Goal: Task Accomplishment & Management: Manage account settings

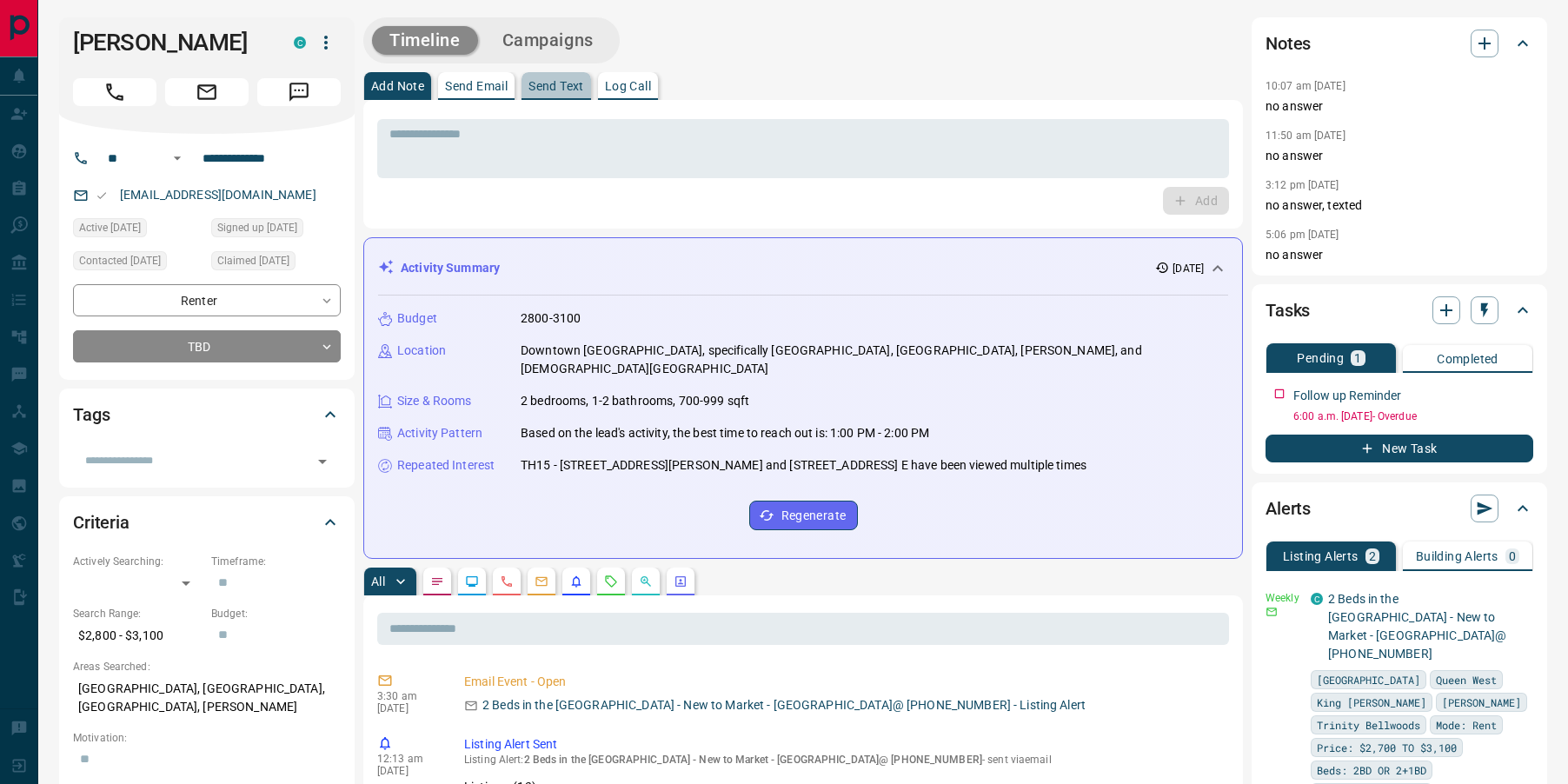
click at [570, 80] on p "Send Text" at bounding box center [556, 86] width 55 height 12
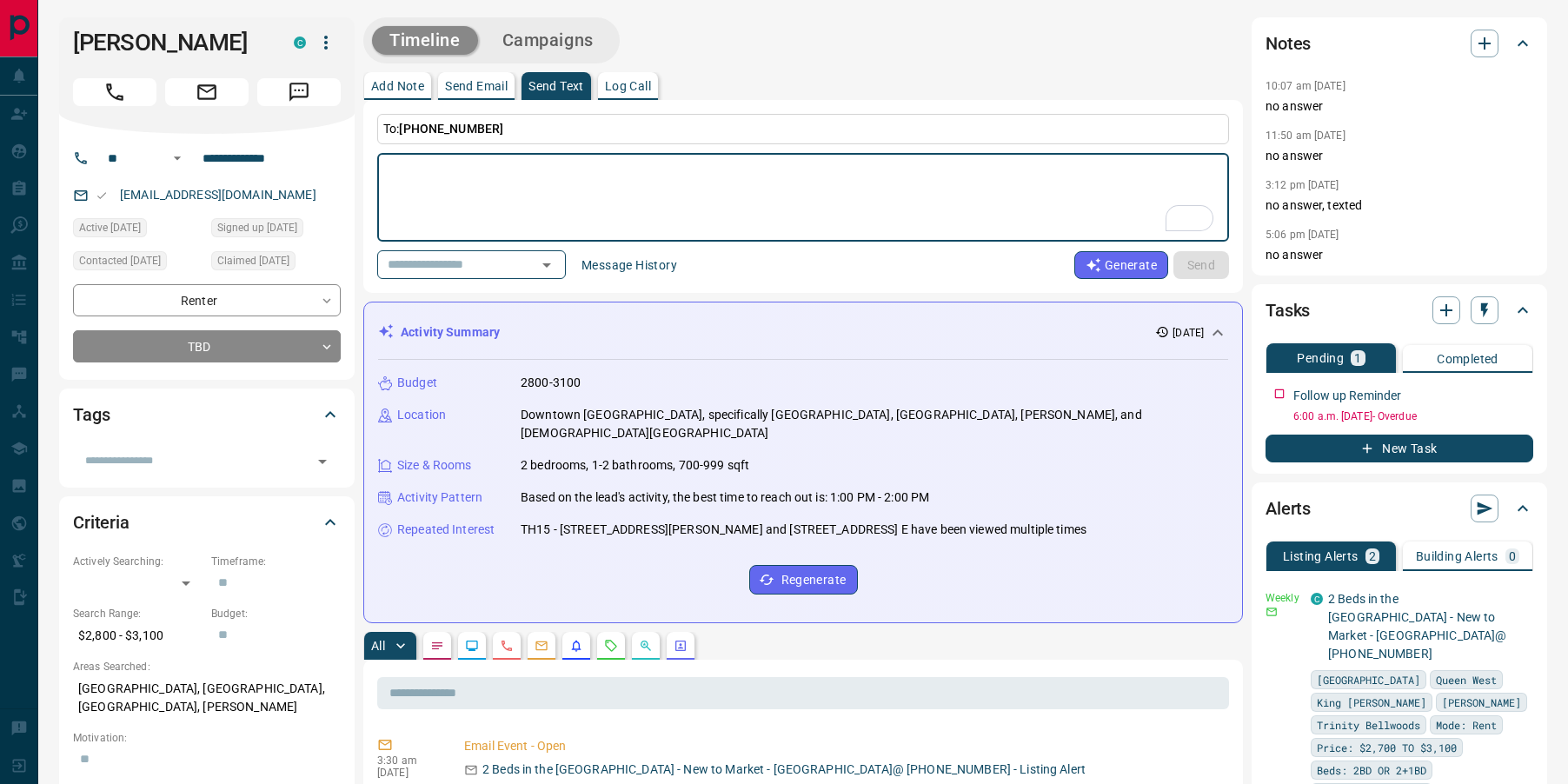
click at [617, 273] on button "Message History" at bounding box center [629, 265] width 117 height 28
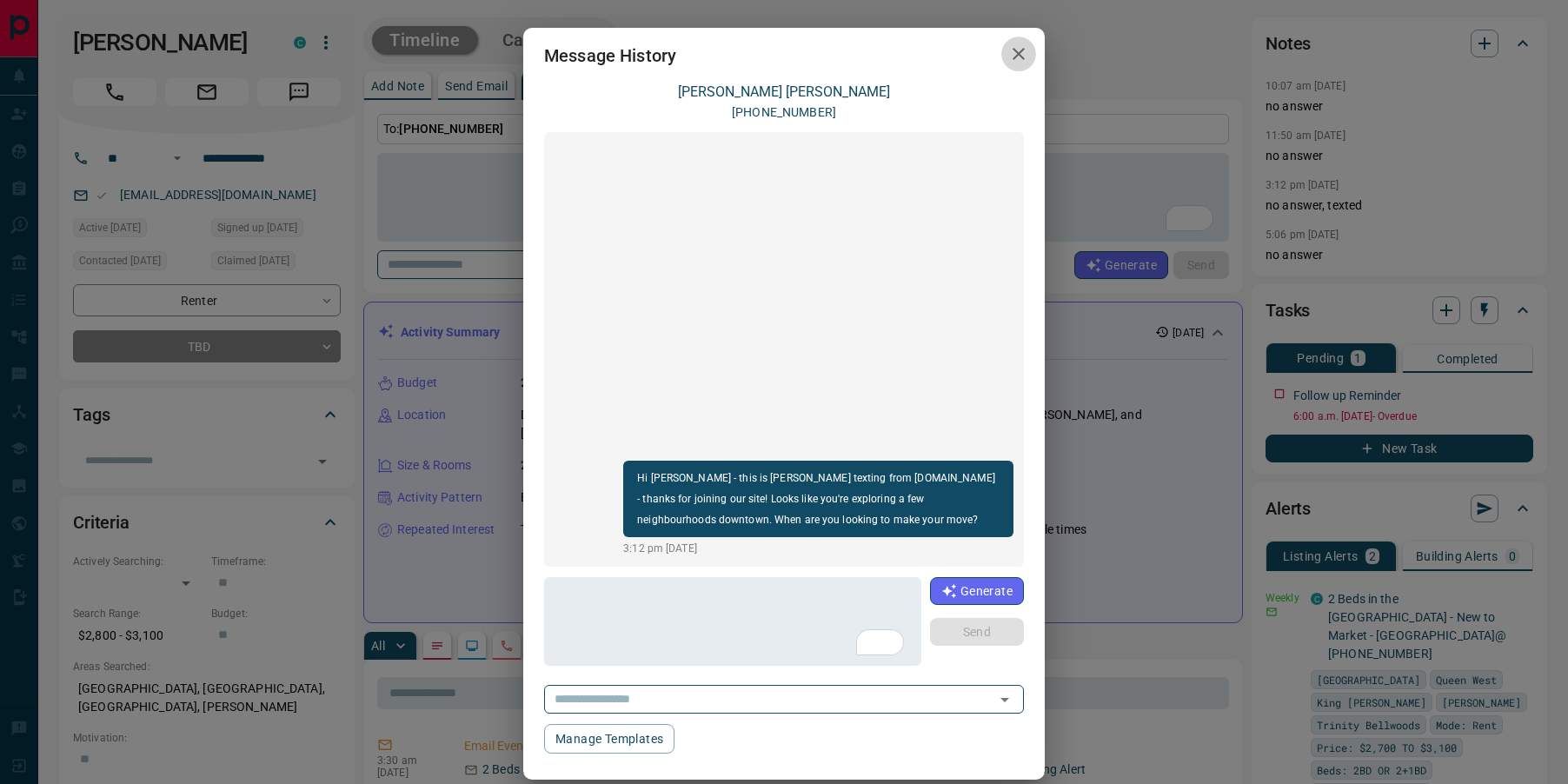
click at [1020, 55] on icon "button" at bounding box center [1019, 54] width 21 height 21
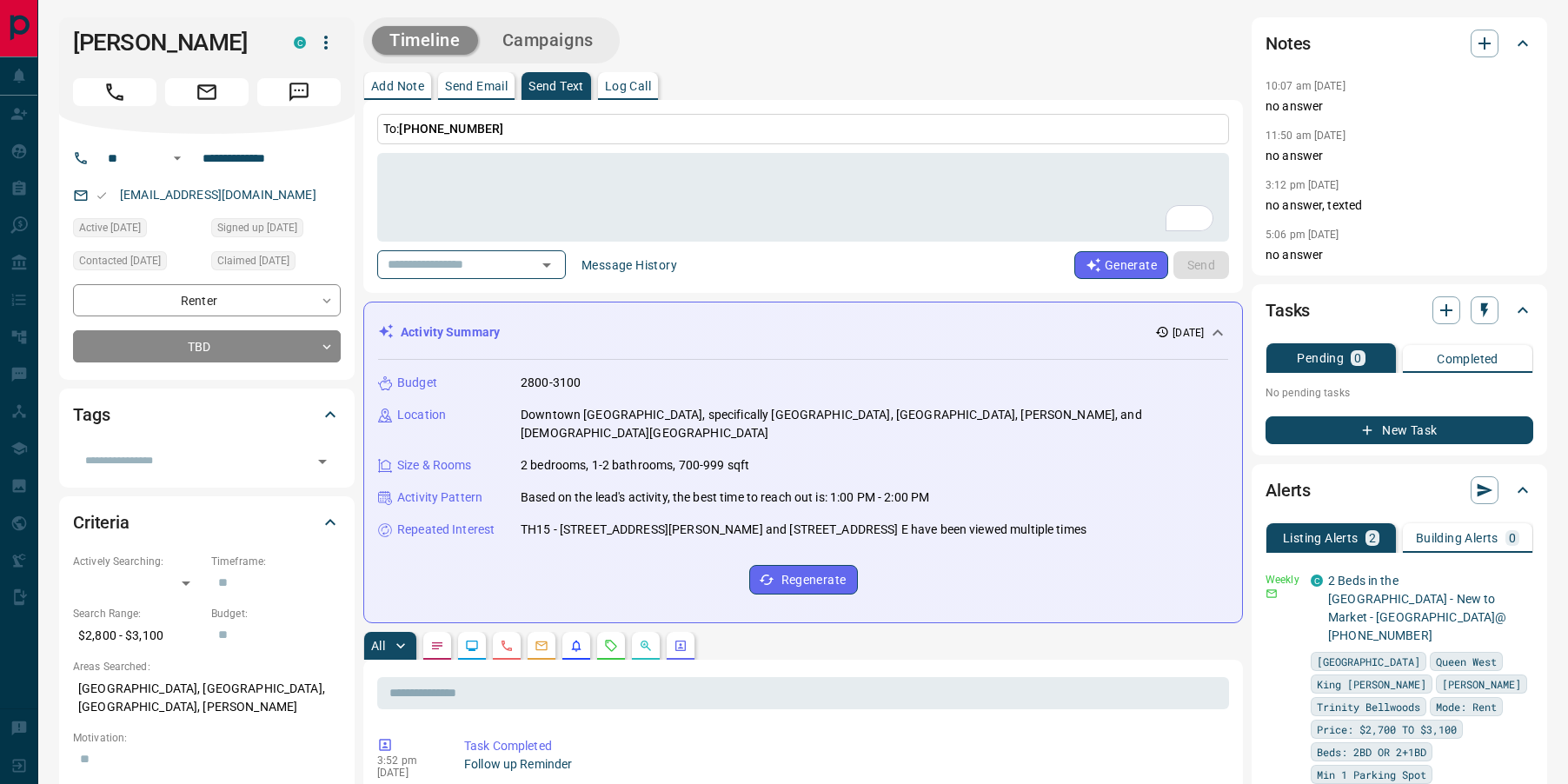
click at [388, 84] on p "Add Note" at bounding box center [397, 86] width 53 height 12
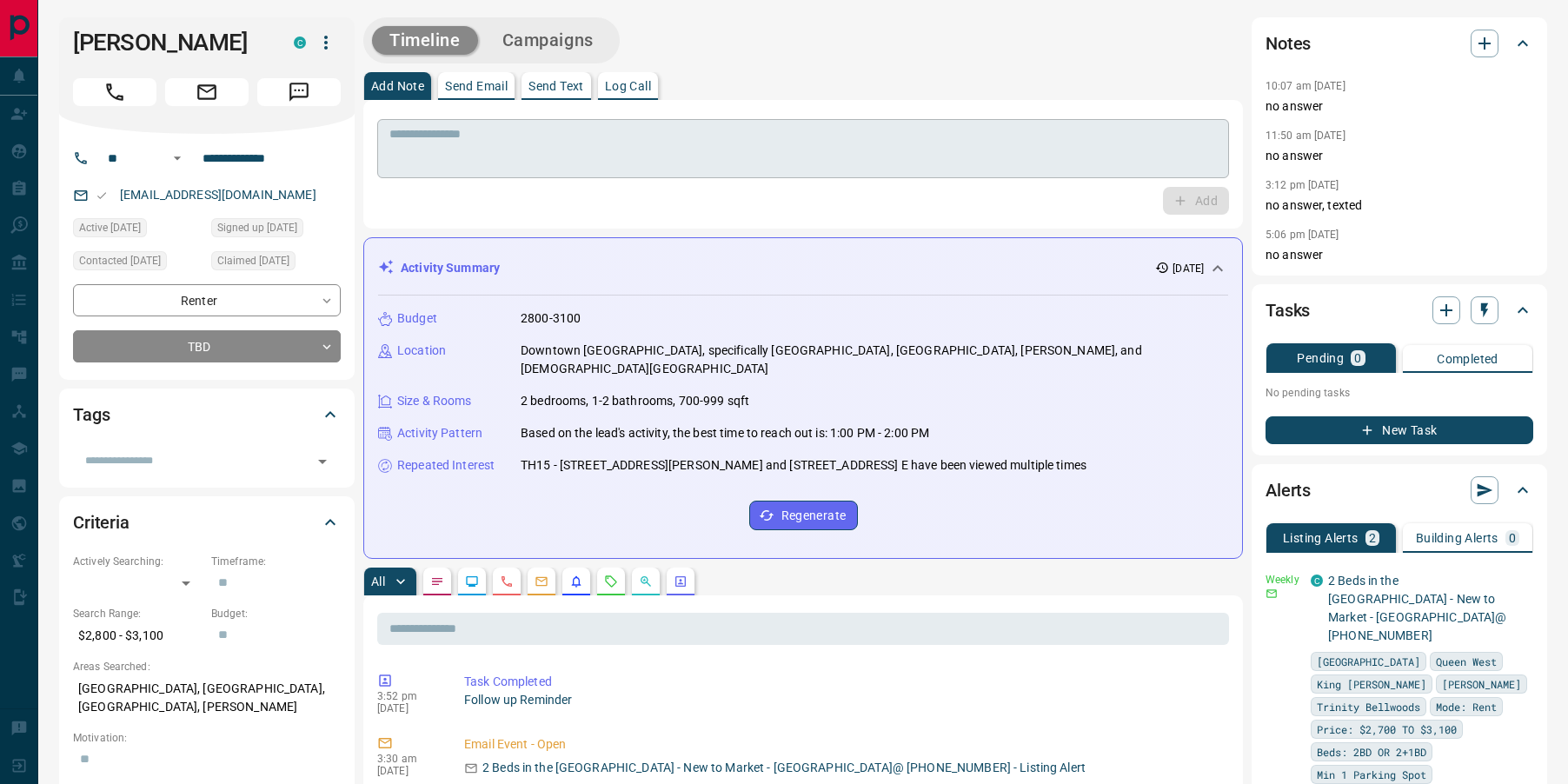
click at [455, 147] on textarea at bounding box center [803, 149] width 828 height 44
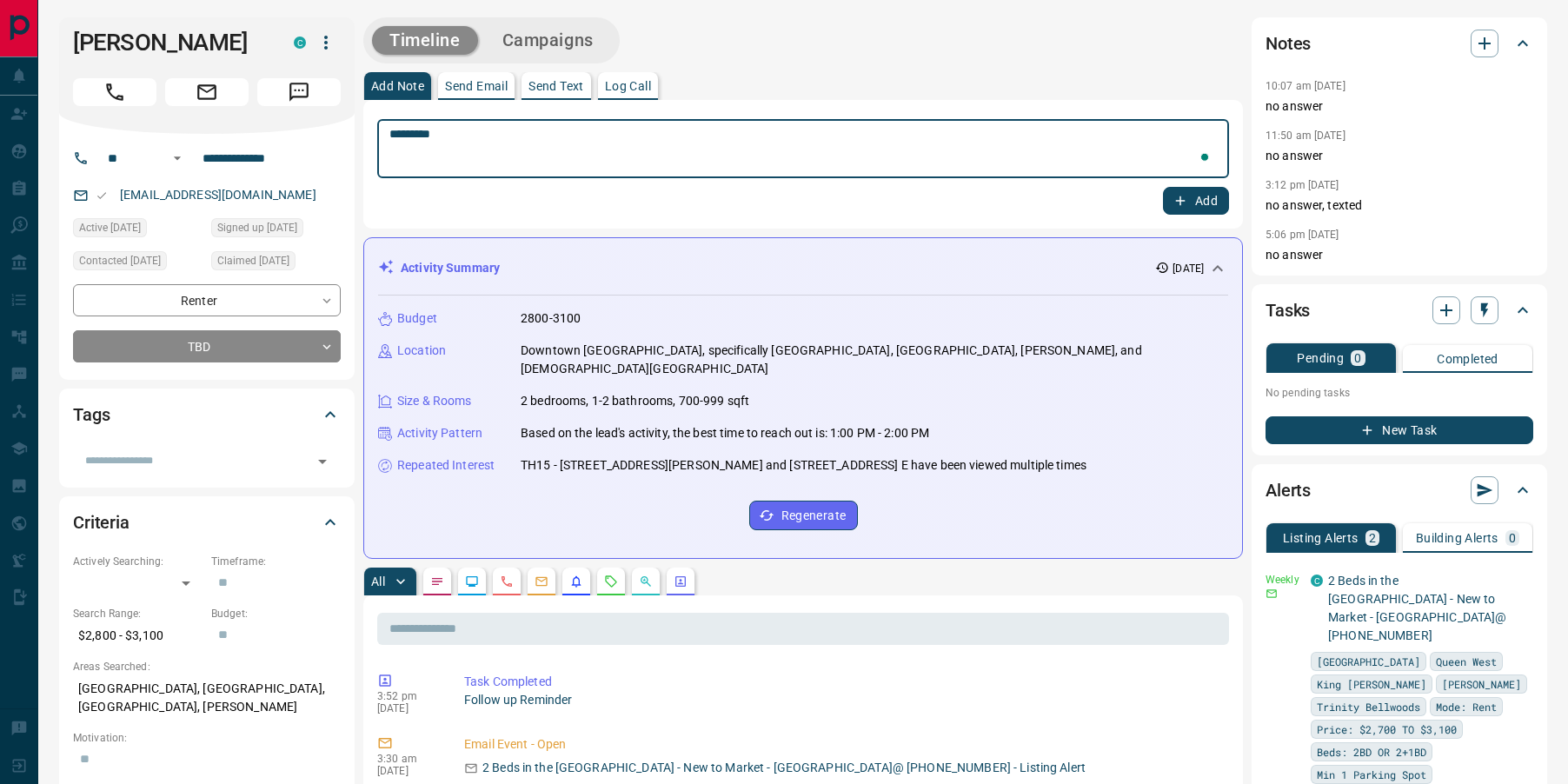
type textarea "*********"
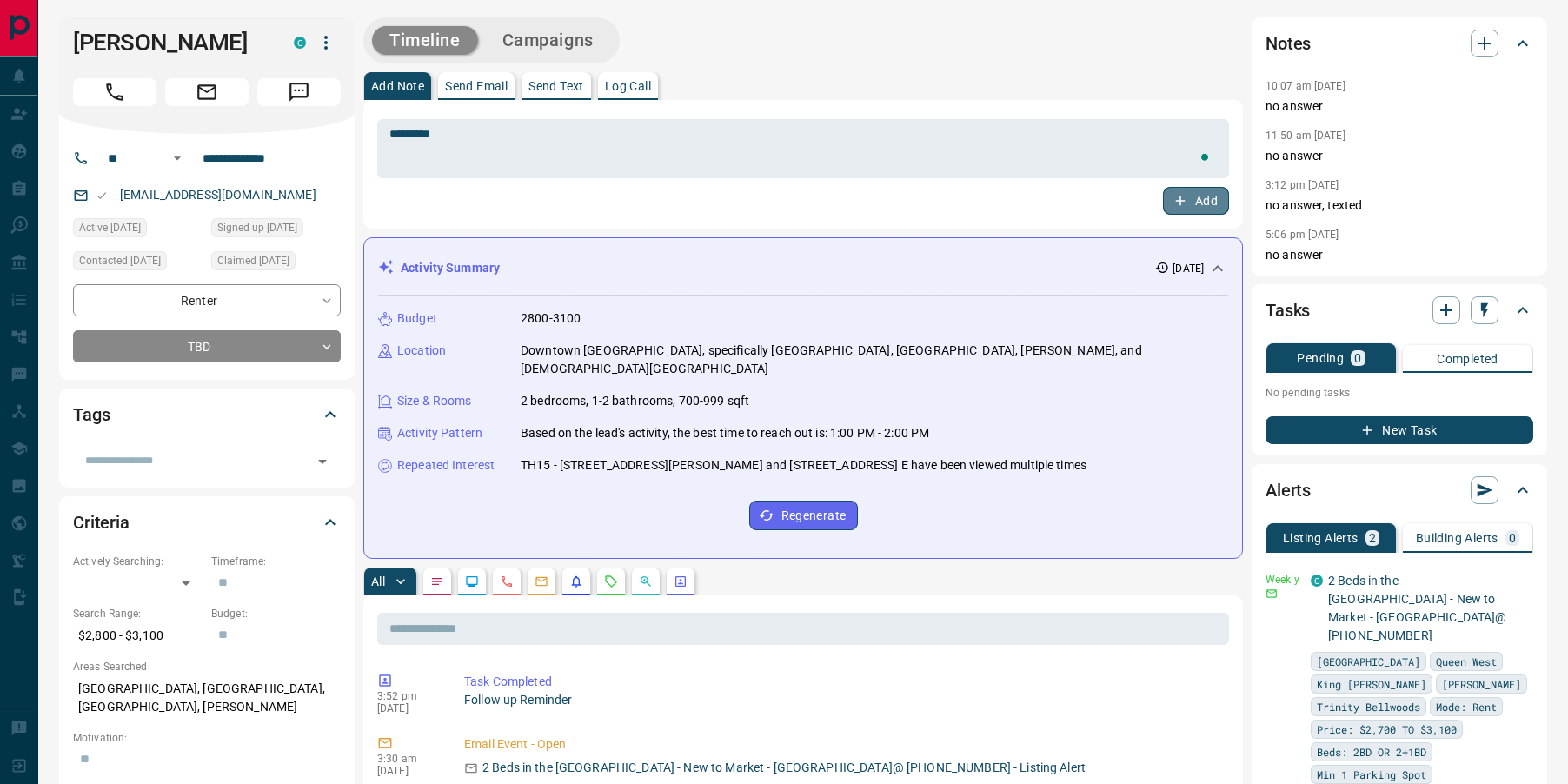
click at [1196, 199] on button "Add" at bounding box center [1195, 200] width 66 height 28
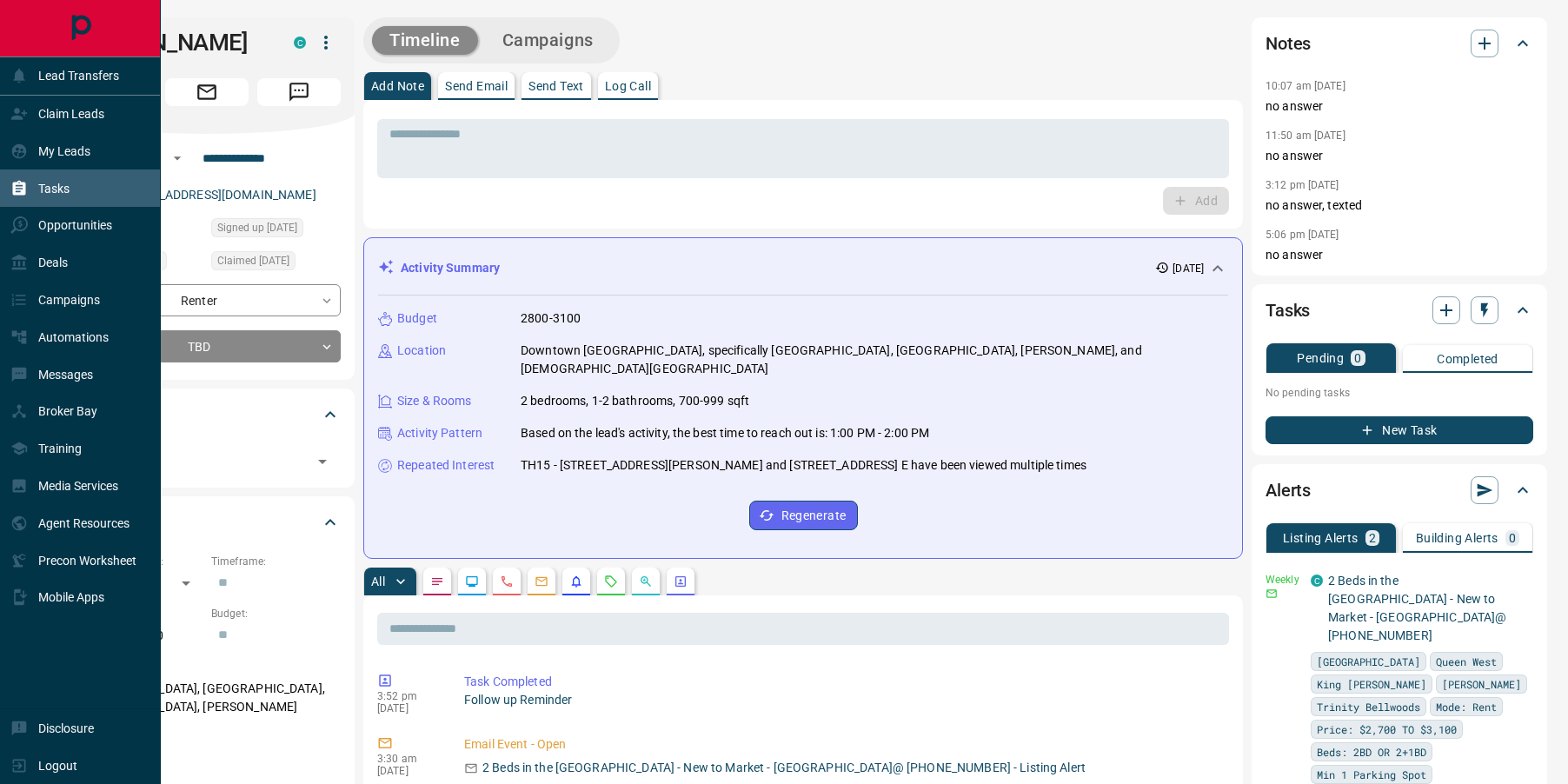
click at [38, 195] on div "Tasks" at bounding box center [40, 189] width 59 height 29
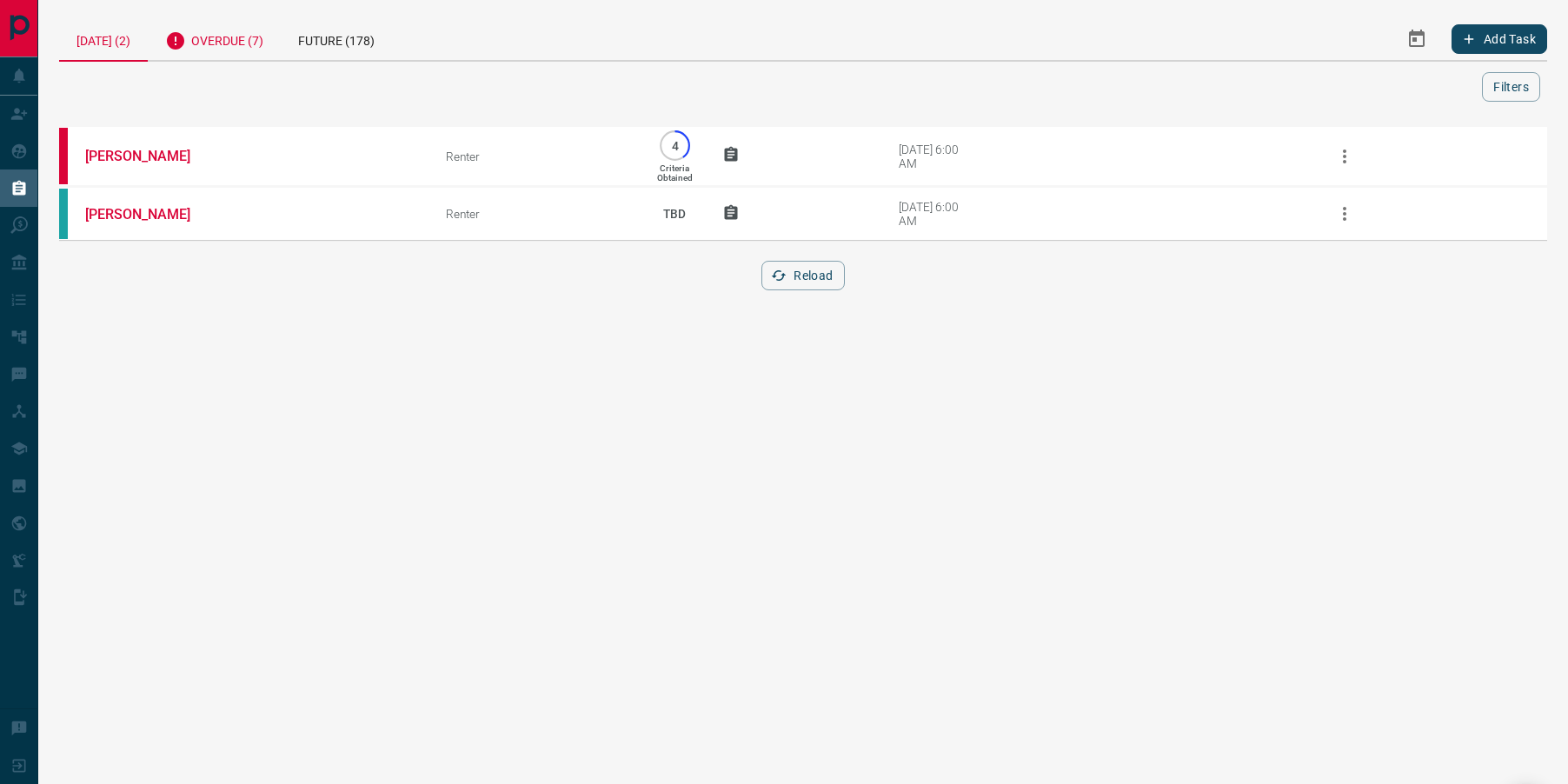
click at [242, 47] on div "Overdue (7)" at bounding box center [213, 38] width 133 height 43
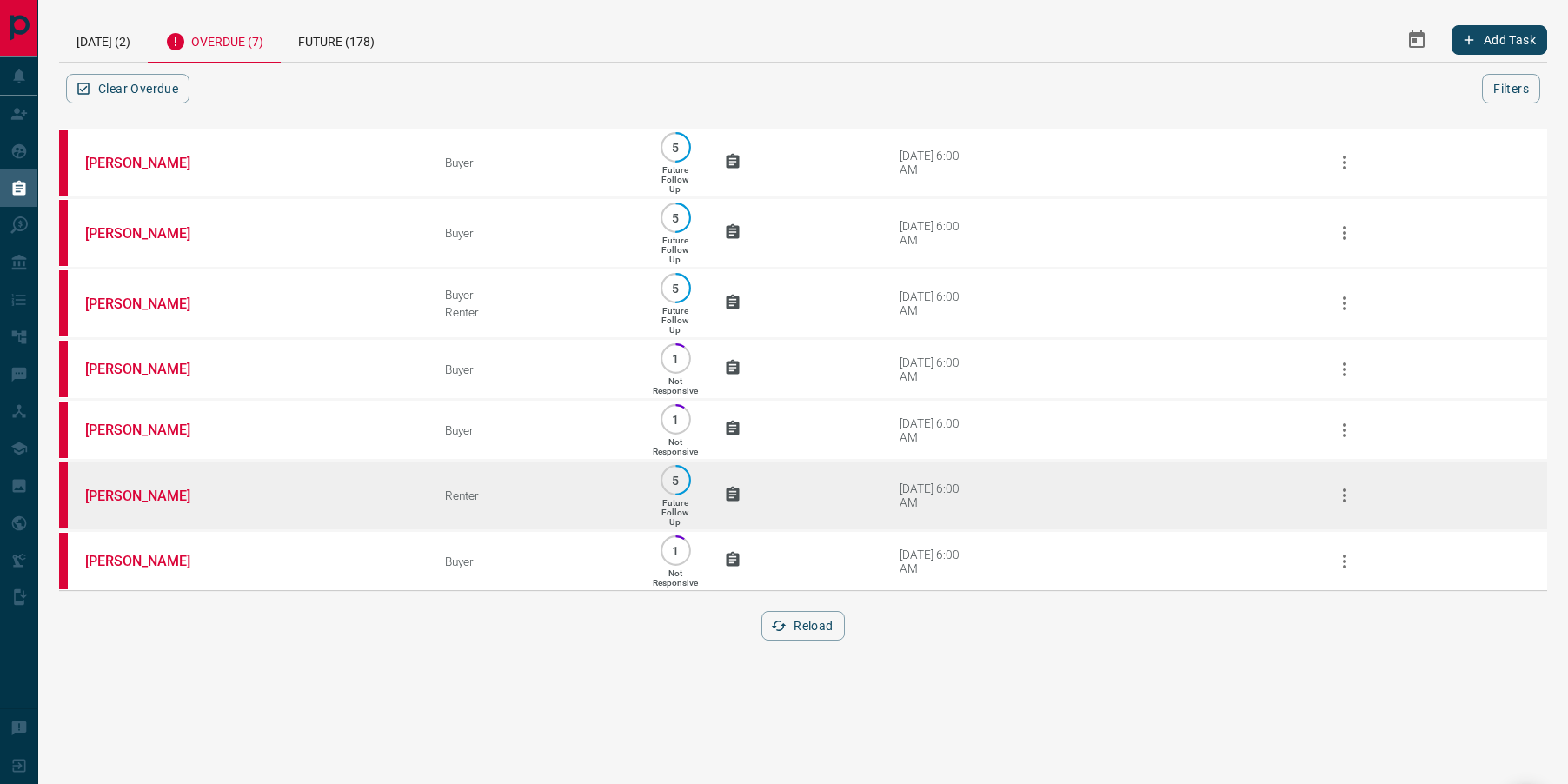
click at [138, 504] on link "[PERSON_NAME]" at bounding box center [150, 496] width 130 height 16
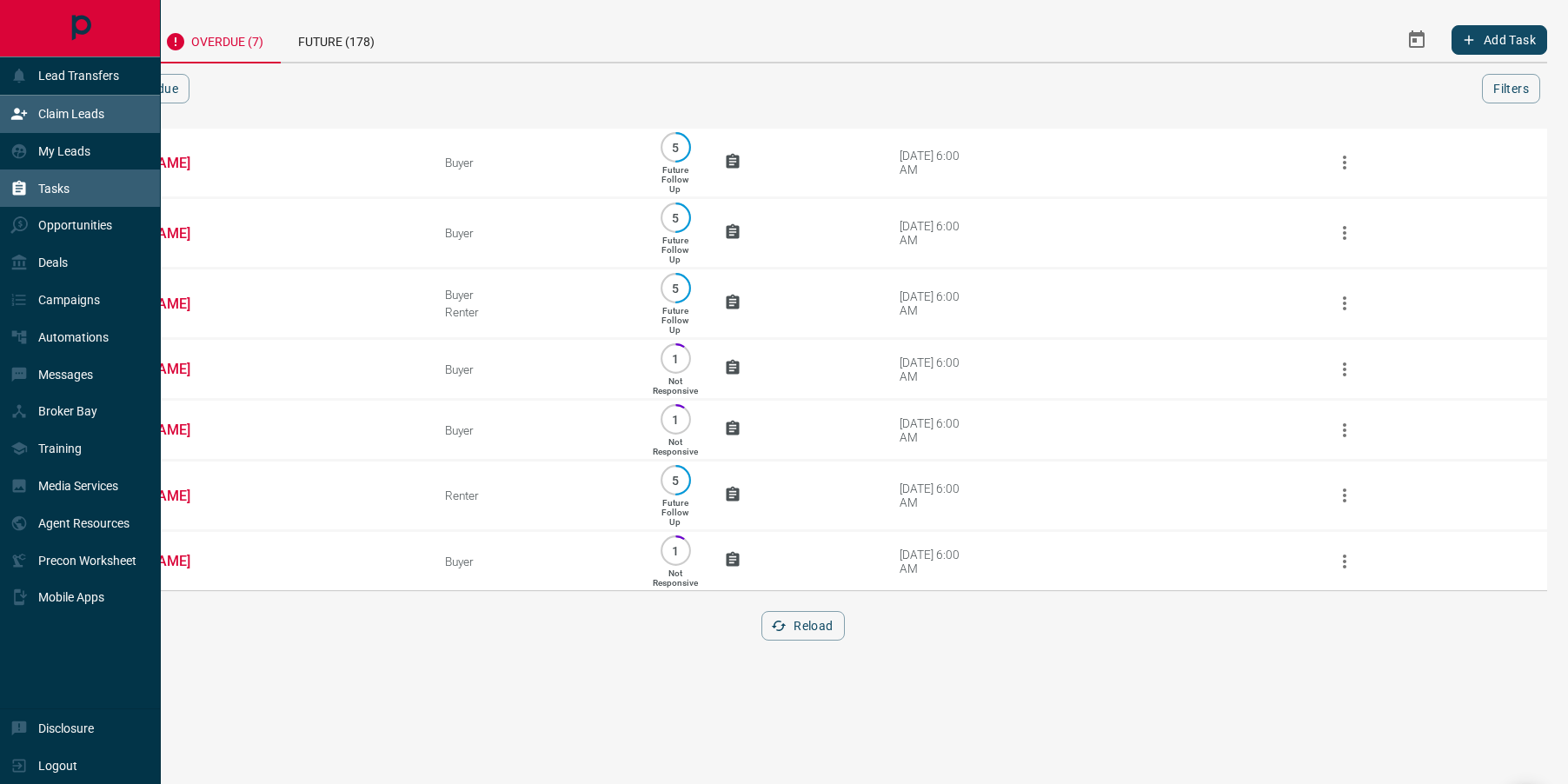
click at [32, 123] on div "Claim Leads" at bounding box center [57, 114] width 94 height 29
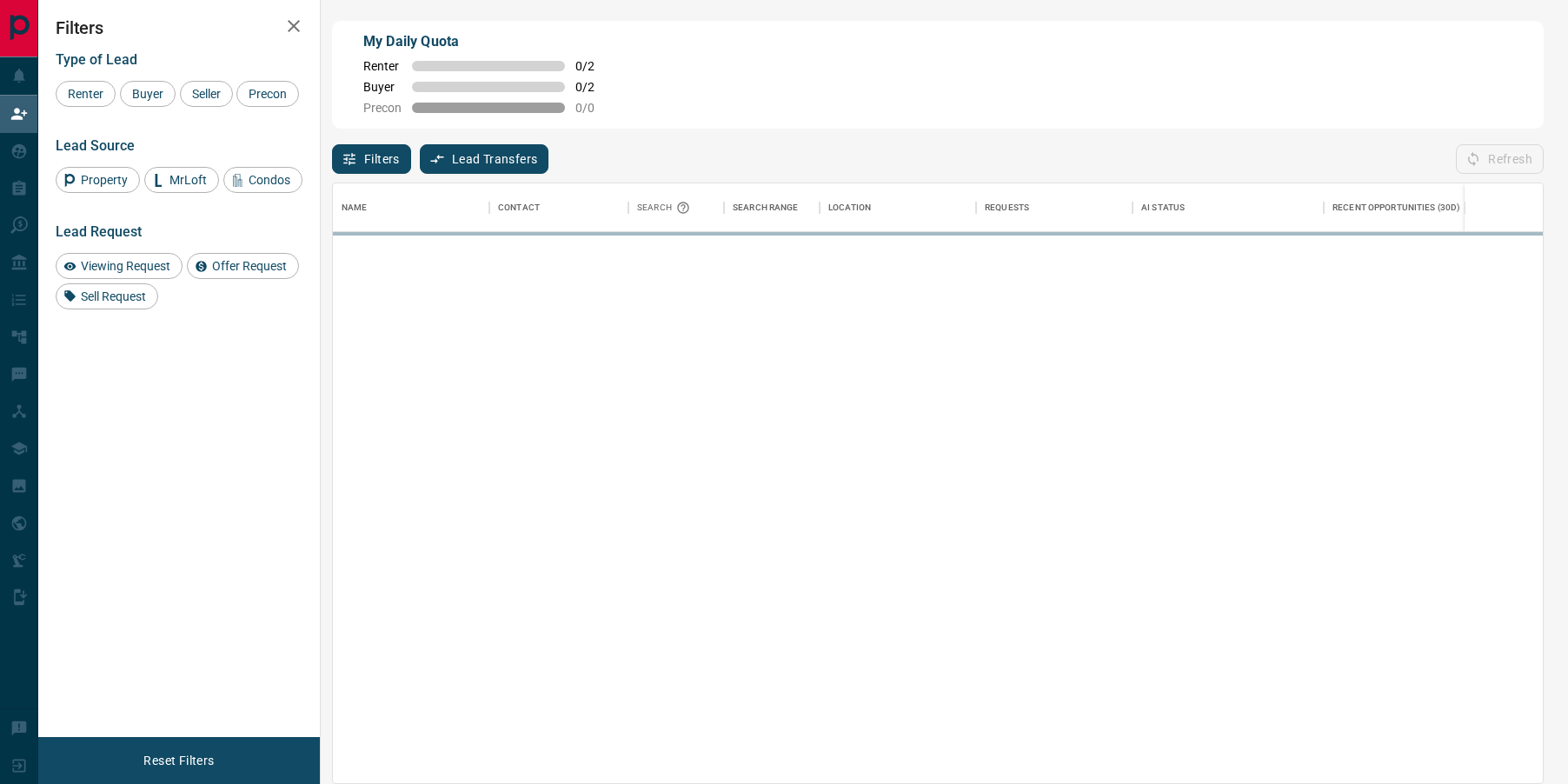
scroll to position [599, 1209]
